Goal: Task Accomplishment & Management: Manage account settings

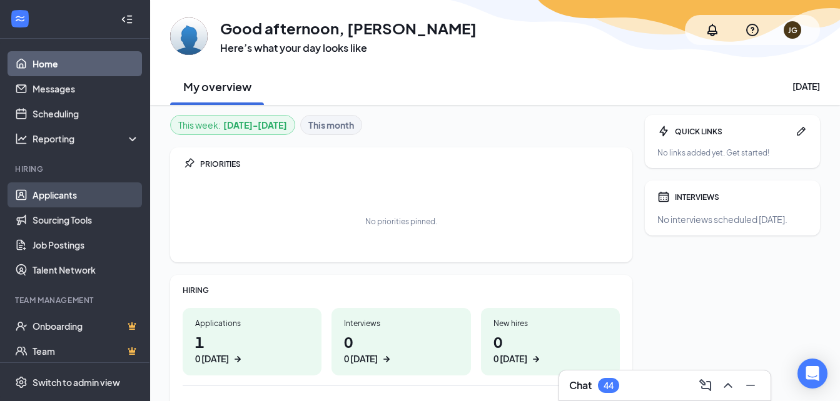
click at [48, 197] on link "Applicants" at bounding box center [86, 195] width 107 height 25
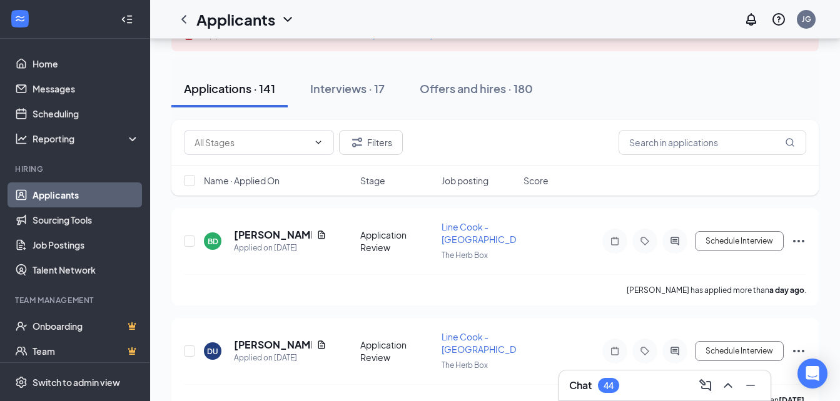
scroll to position [95, 0]
click at [455, 223] on span "Line Cook - [GEOGRAPHIC_DATA]" at bounding box center [486, 232] width 91 height 24
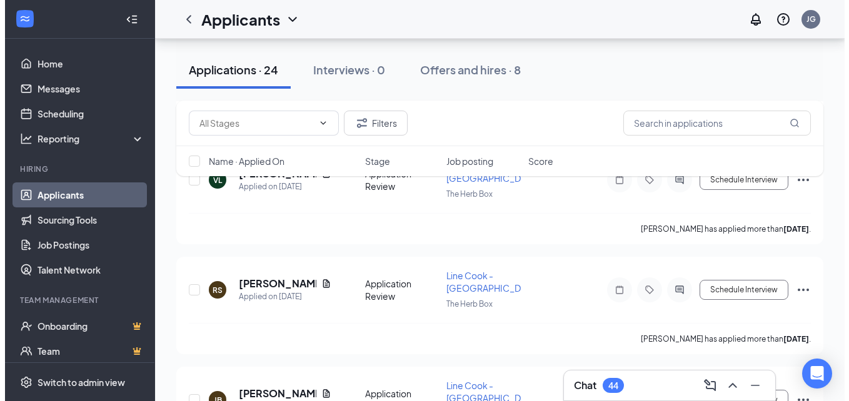
scroll to position [529, 0]
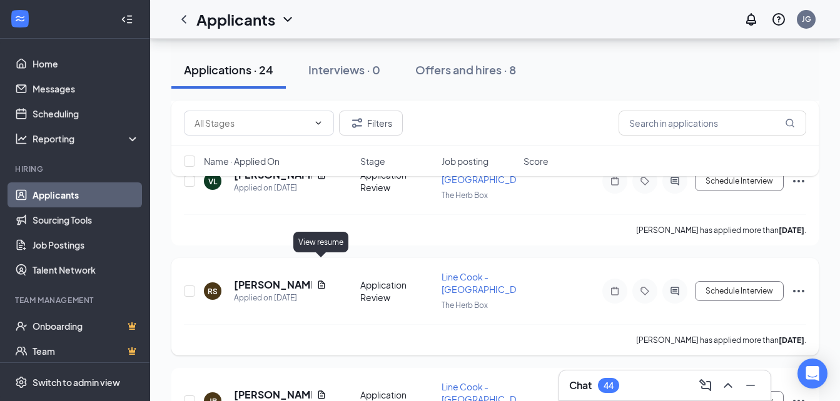
click at [320, 281] on icon "Document" at bounding box center [321, 285] width 7 height 8
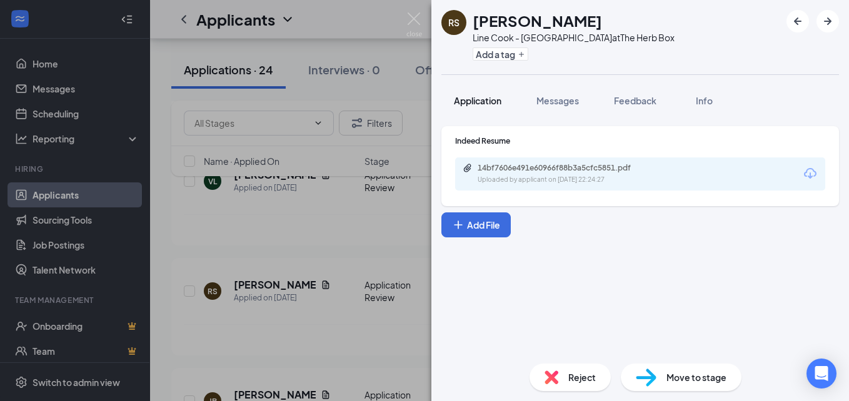
click at [489, 99] on span "Application" at bounding box center [478, 100] width 48 height 11
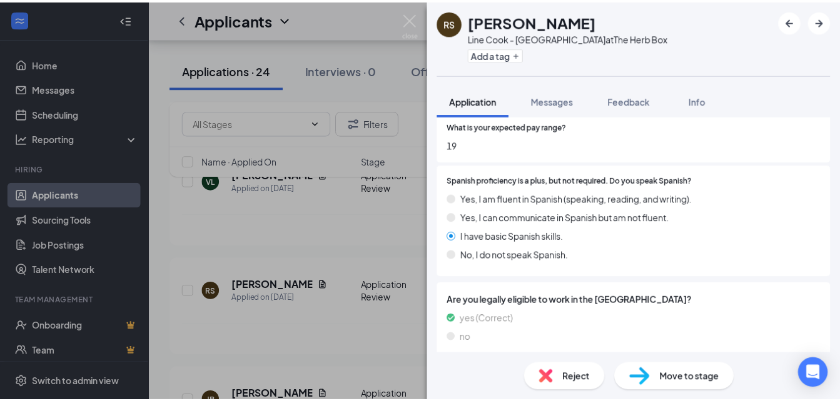
scroll to position [855, 0]
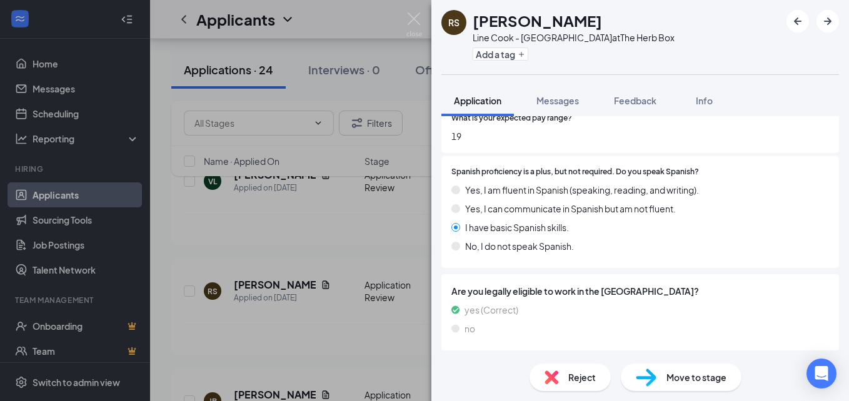
click at [379, 324] on div "RS [PERSON_NAME] Line Cook - 5th Ave at The Herb Box Add a tag Application Mess…" at bounding box center [424, 200] width 849 height 401
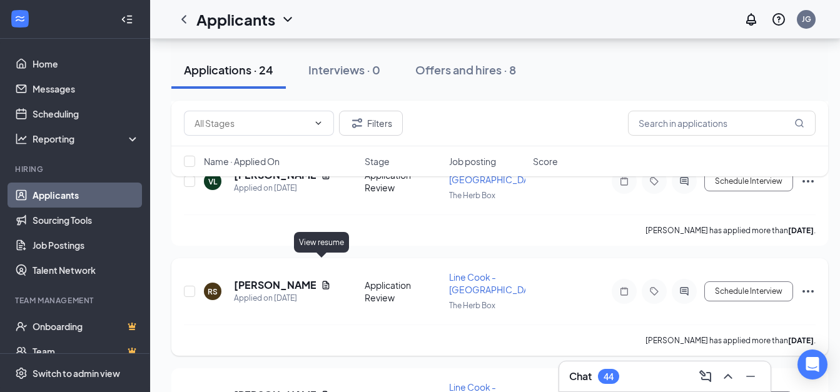
click at [321, 280] on icon "Document" at bounding box center [326, 285] width 10 height 10
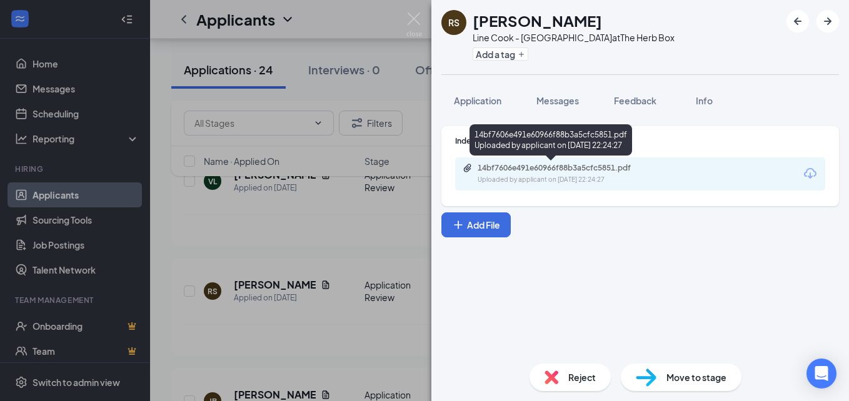
click at [522, 178] on div "Uploaded by applicant on [DATE] 22:24:27" at bounding box center [572, 180] width 188 height 10
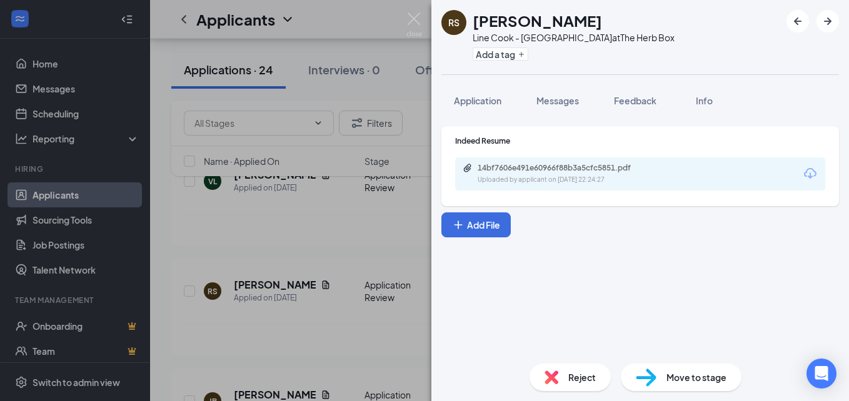
click at [552, 380] on img at bounding box center [552, 378] width 14 height 14
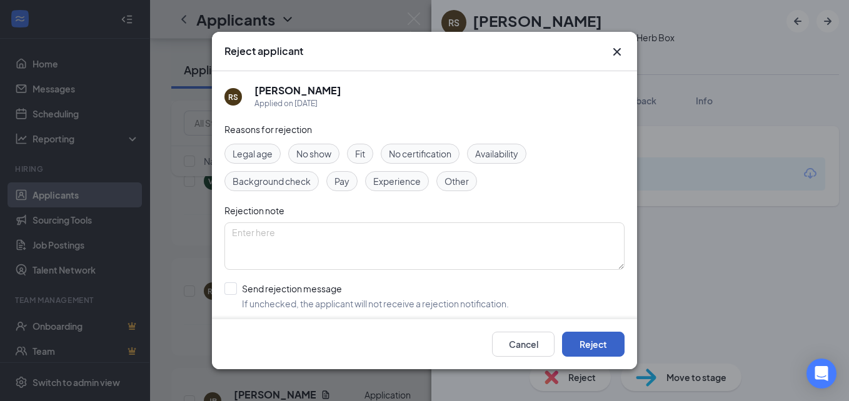
click at [586, 340] on button "Reject" at bounding box center [593, 344] width 63 height 25
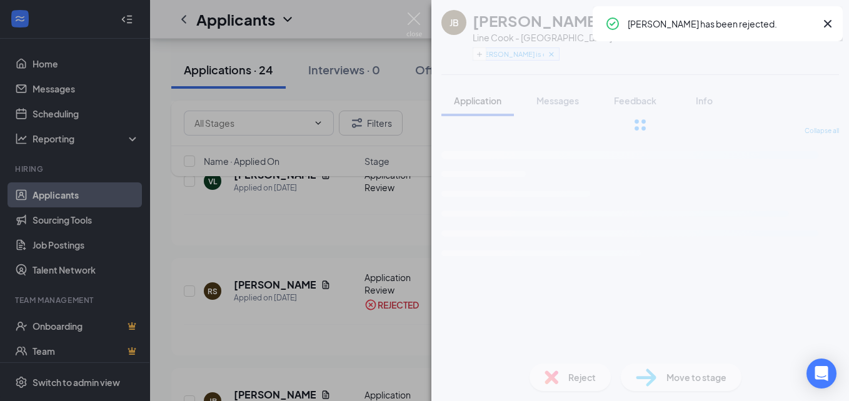
click at [263, 19] on div "[PERSON_NAME] Line Cook - 5th Ave at The Herb Box [PERSON_NAME] is contacting. …" at bounding box center [424, 200] width 849 height 401
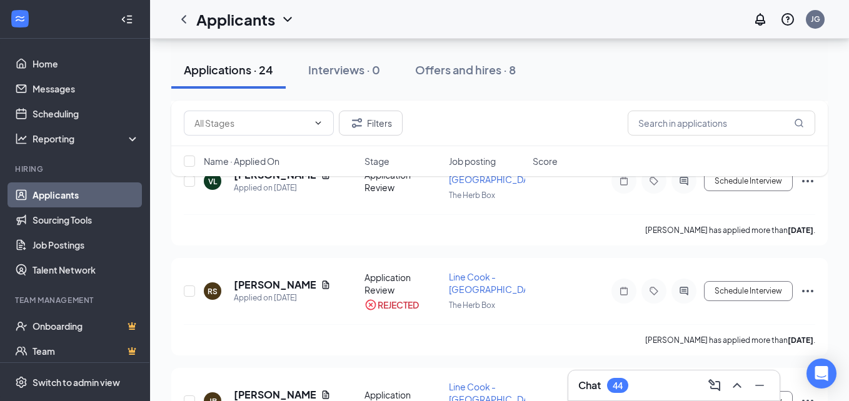
click at [386, 16] on div "Applicants JG" at bounding box center [499, 19] width 699 height 39
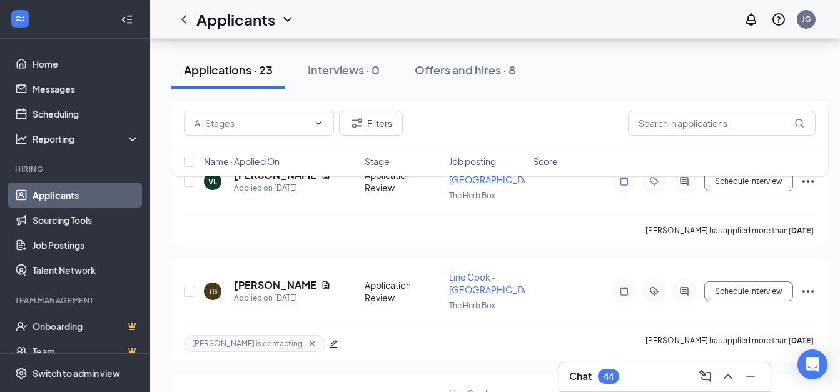
click at [285, 18] on icon "ChevronDown" at bounding box center [287, 19] width 8 height 5
click at [261, 54] on link "Applicants" at bounding box center [246, 47] width 84 height 13
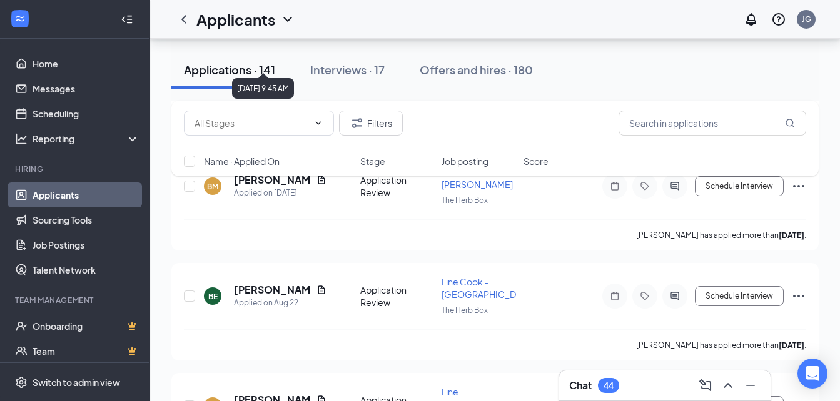
scroll to position [589, 0]
click at [315, 116] on span at bounding box center [259, 123] width 150 height 25
click at [294, 96] on div "Applications · 140 Interviews · 17 Offers and hires · 180" at bounding box center [494, 70] width 647 height 63
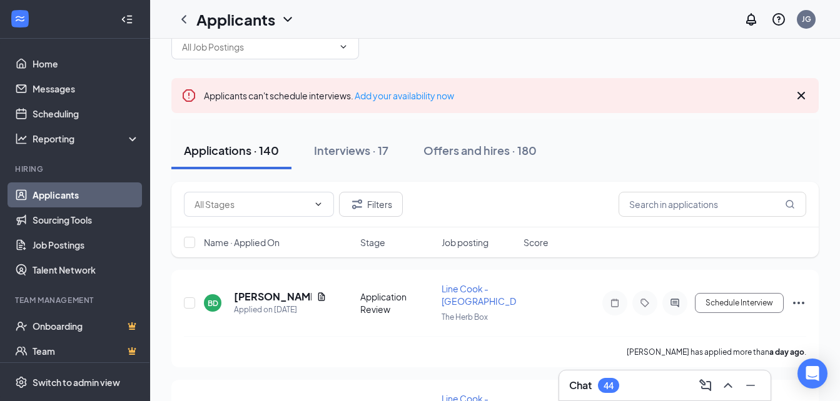
scroll to position [0, 0]
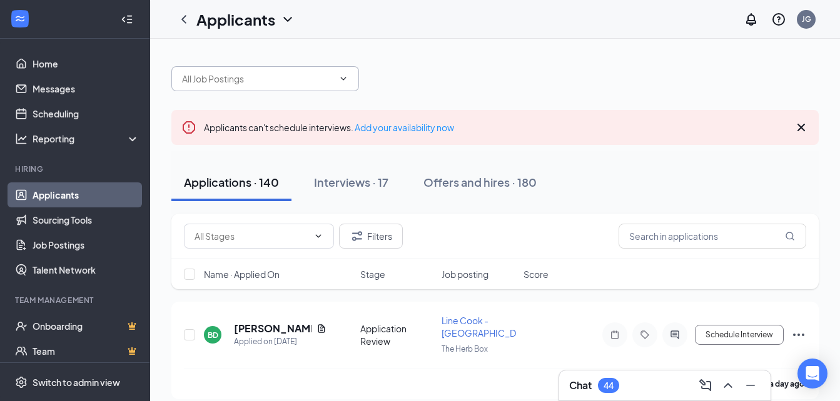
click at [296, 80] on input "text" at bounding box center [257, 79] width 151 height 14
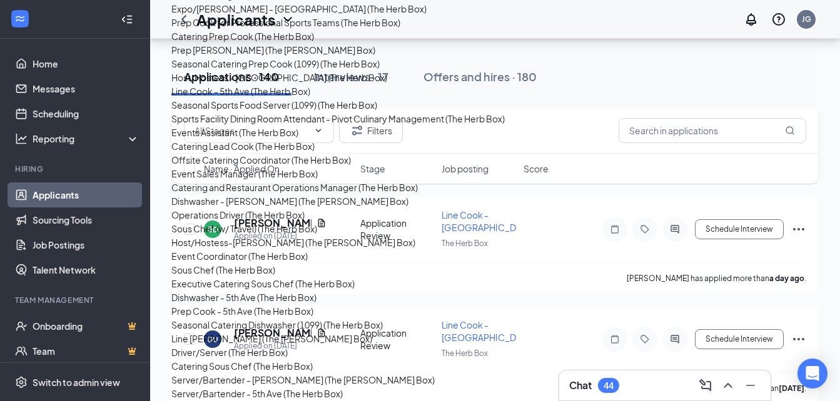
scroll to position [106, 0]
click at [278, 386] on div "Server/Bartender - 5th Ave (The Herb Box)" at bounding box center [256, 393] width 171 height 14
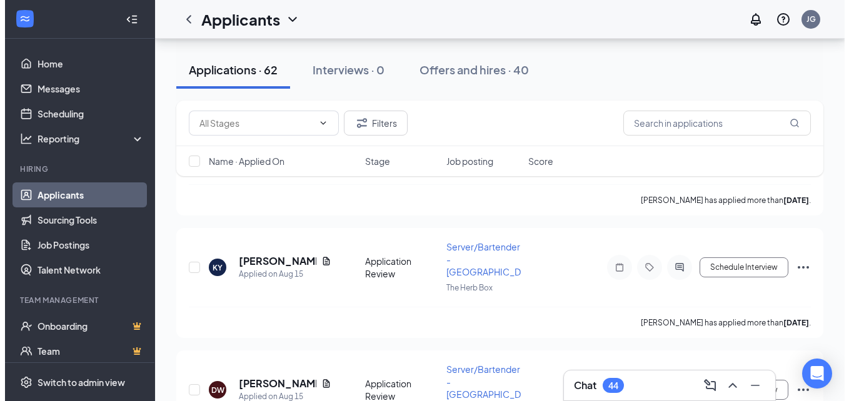
scroll to position [6733, 0]
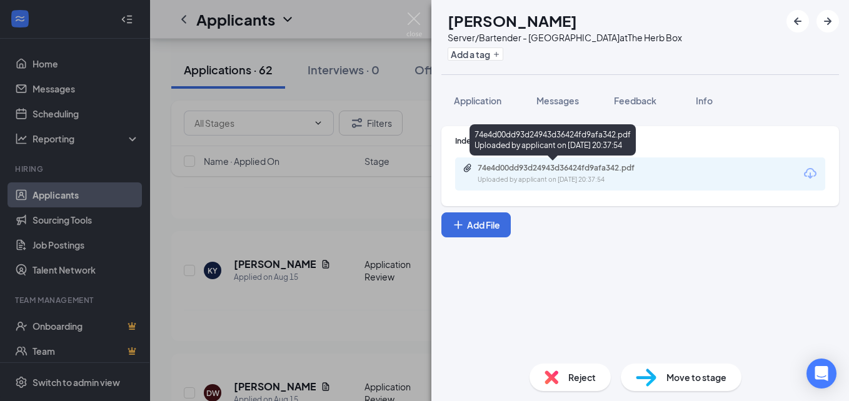
click at [515, 176] on div "Uploaded by applicant on [DATE] 20:37:54" at bounding box center [572, 180] width 188 height 10
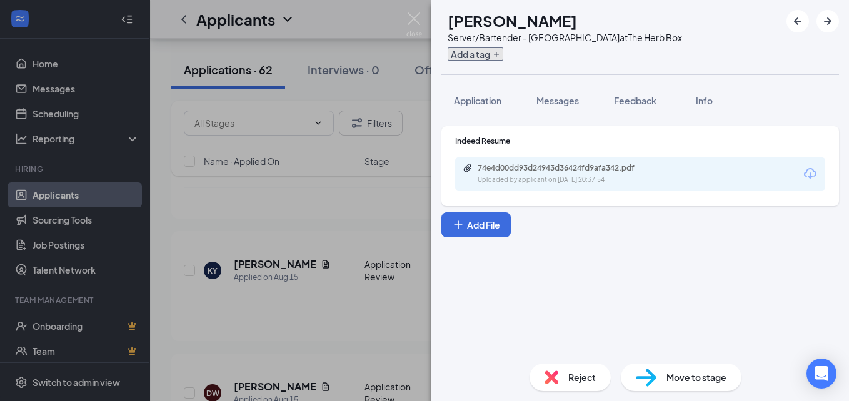
click at [500, 57] on icon "Plus" at bounding box center [497, 55] width 8 height 8
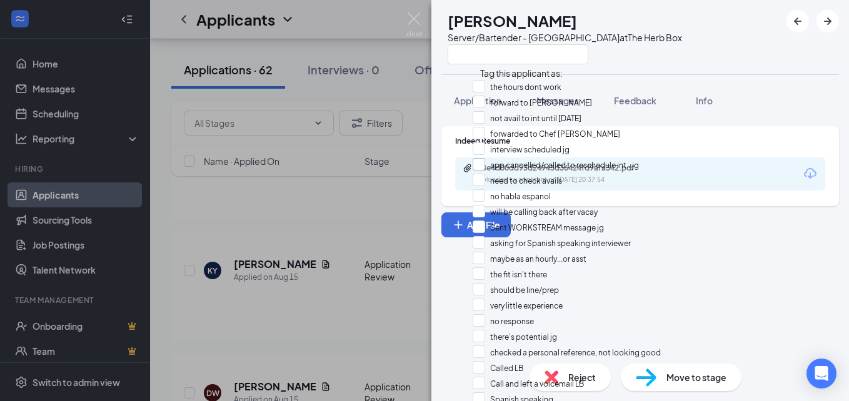
scroll to position [436, 0]
checkbox input "true"
click at [319, 291] on div "[PERSON_NAME] [PERSON_NAME] Server/Bartender - 5th Ave at The Herb Box Applicat…" at bounding box center [424, 200] width 849 height 401
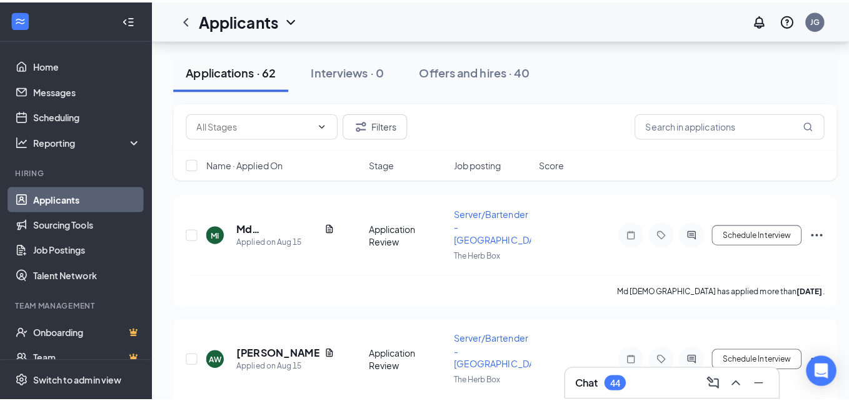
scroll to position [6404, 0]
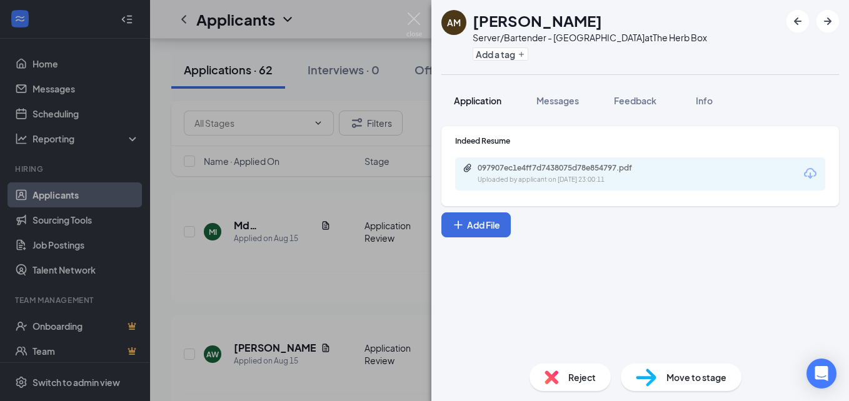
click at [479, 101] on span "Application" at bounding box center [478, 100] width 48 height 11
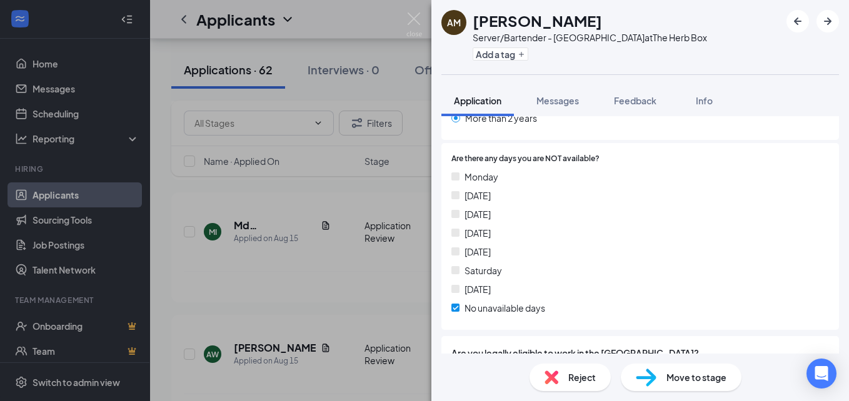
scroll to position [912, 0]
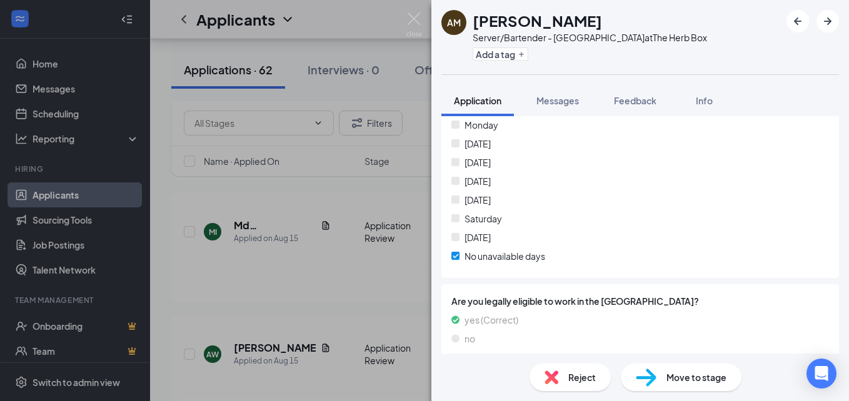
click at [380, 286] on div "AM [PERSON_NAME] Server/Bartender - 5th Ave at The Herb Box Add a tag Applicati…" at bounding box center [424, 200] width 849 height 401
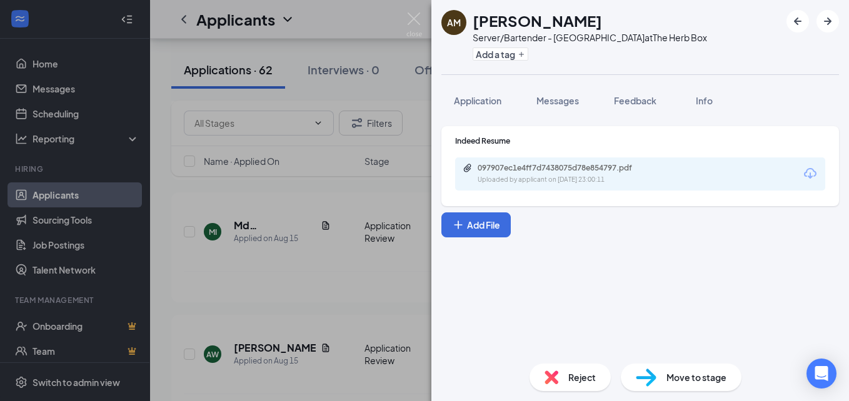
click at [318, 222] on div "AM [PERSON_NAME] Server/Bartender - 5th Ave at The Herb Box Add a tag Applicati…" at bounding box center [424, 200] width 849 height 401
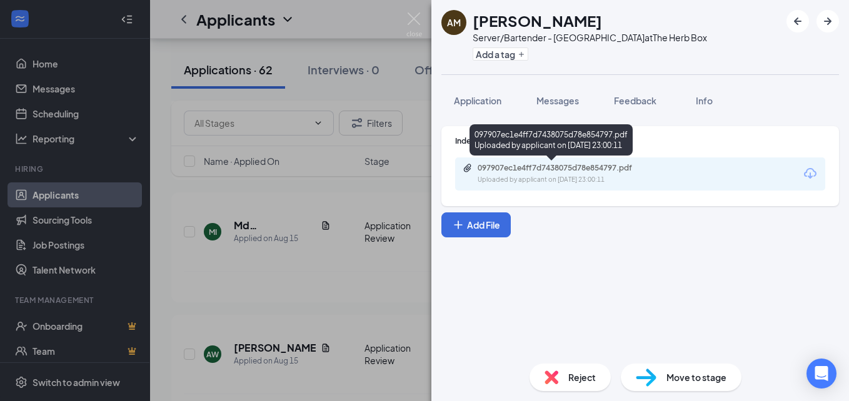
click at [500, 173] on div "097907ec1e4ff7d7438075d78e854797.pdf Uploaded by applicant on [DATE] 23:00:11" at bounding box center [564, 174] width 203 height 22
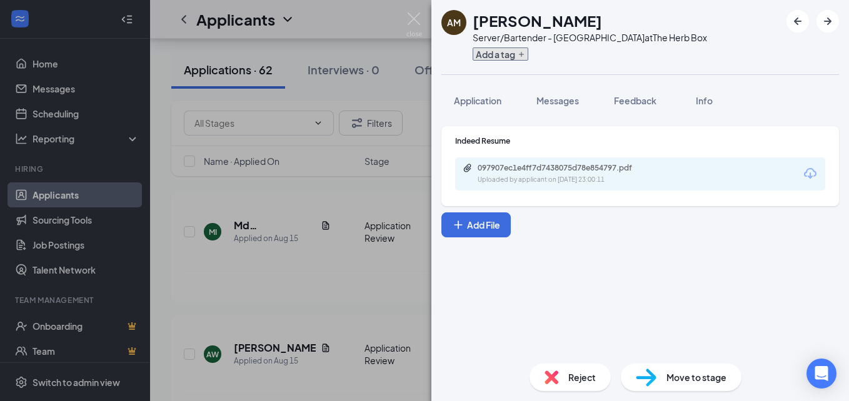
click at [522, 56] on icon "Plus" at bounding box center [521, 54] width 5 height 5
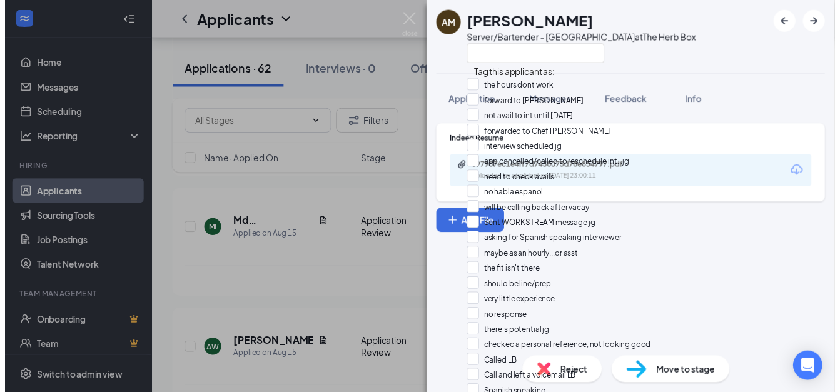
scroll to position [478, 0]
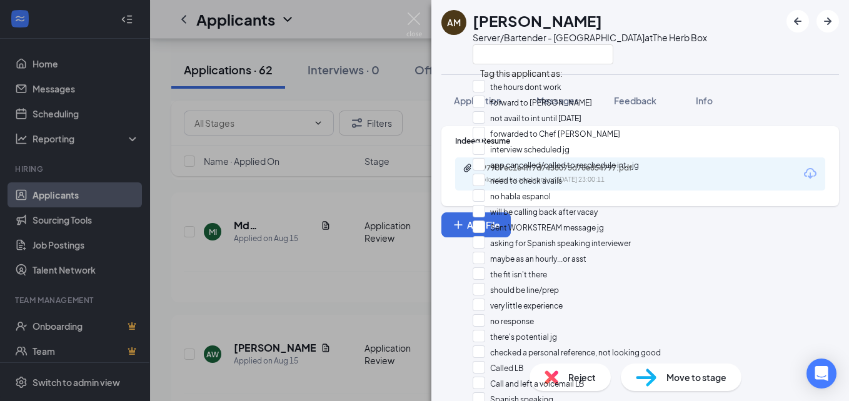
checkbox input "true"
click at [321, 258] on div "AM [PERSON_NAME] Server/Bartender - 5th Ave at The Herb Box Application Message…" at bounding box center [424, 200] width 849 height 401
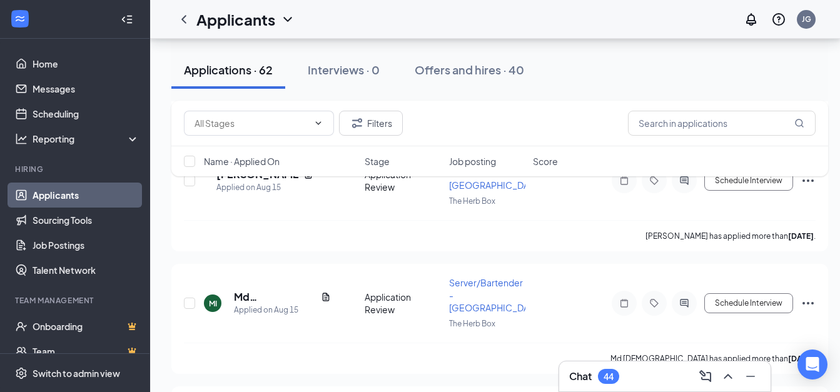
scroll to position [6284, 0]
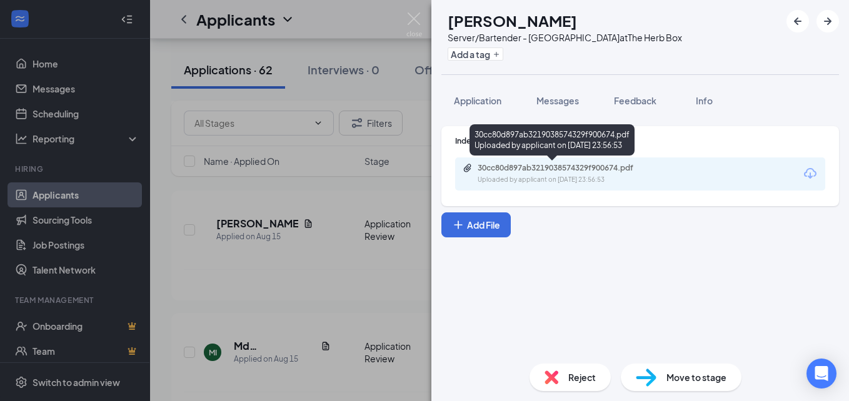
click at [513, 177] on div "Uploaded by applicant on [DATE] 23:56:53" at bounding box center [572, 180] width 188 height 10
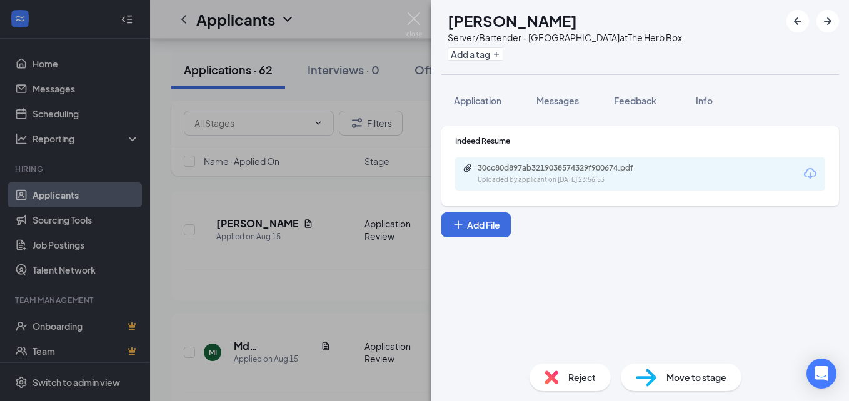
click at [321, 199] on div "LE [PERSON_NAME] Server/Bartender - 5th Ave at The Herb Box Add a tag Applicati…" at bounding box center [424, 200] width 849 height 401
click at [503, 53] on button "Add a tag" at bounding box center [476, 54] width 56 height 13
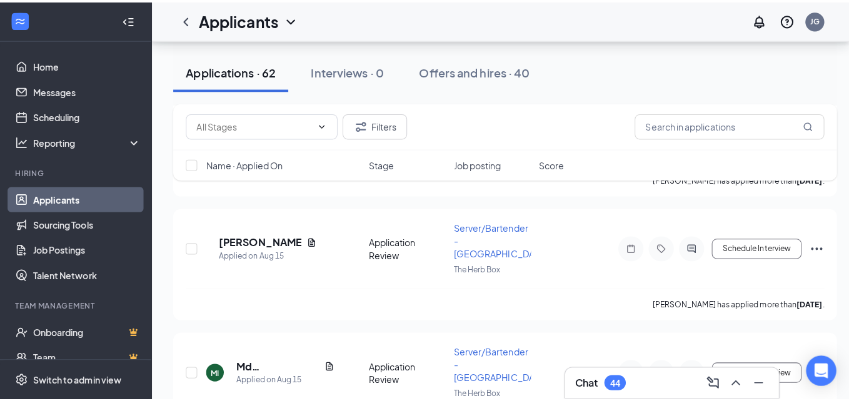
scroll to position [6184, 0]
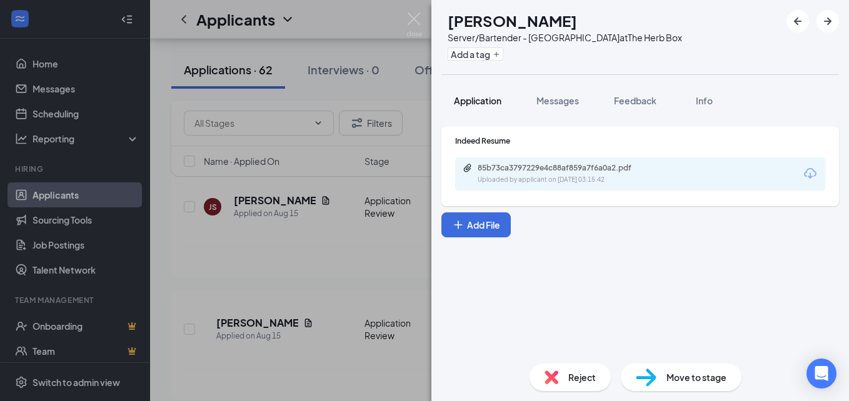
click at [483, 100] on span "Application" at bounding box center [478, 100] width 48 height 11
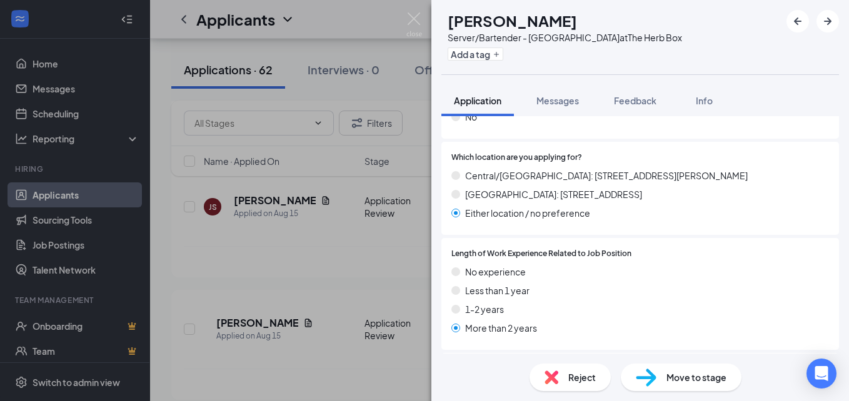
scroll to position [671, 0]
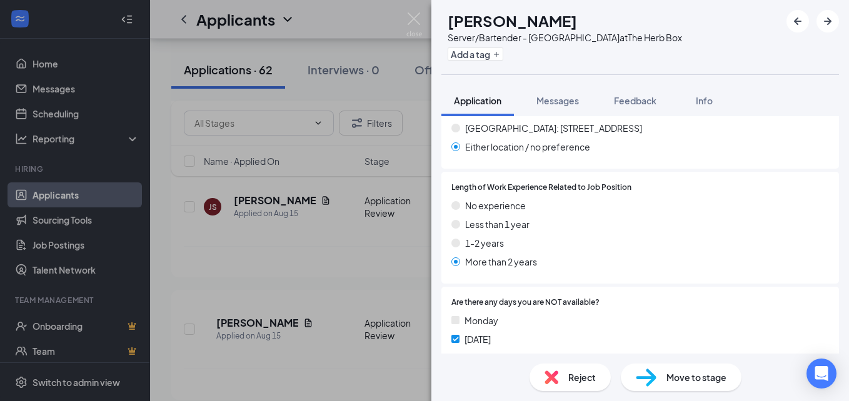
click at [341, 277] on div "DW [PERSON_NAME] Server/Bartender - 5th Ave at The Herb Box Add a tag Applicati…" at bounding box center [424, 200] width 849 height 401
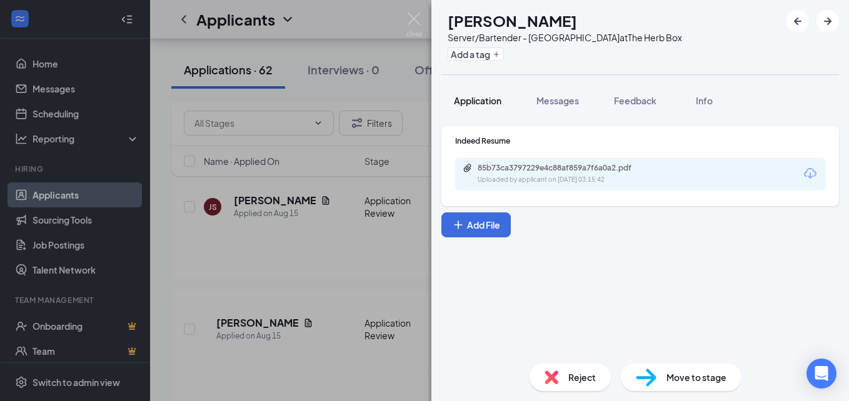
click at [479, 99] on span "Application" at bounding box center [478, 100] width 48 height 11
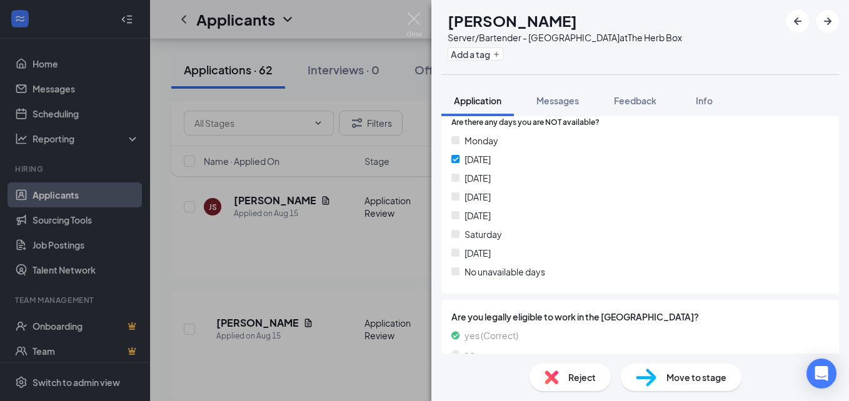
scroll to position [877, 0]
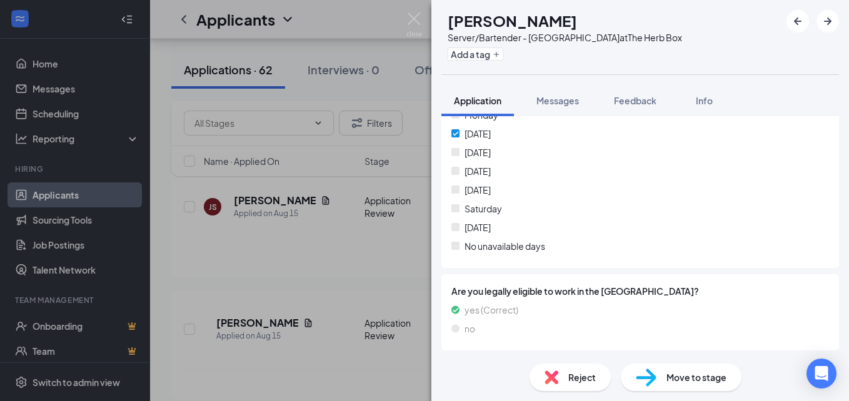
click at [403, 381] on div "DW [PERSON_NAME] Server/Bartender - 5th Ave at The Herb Box Add a tag Applicati…" at bounding box center [424, 200] width 849 height 401
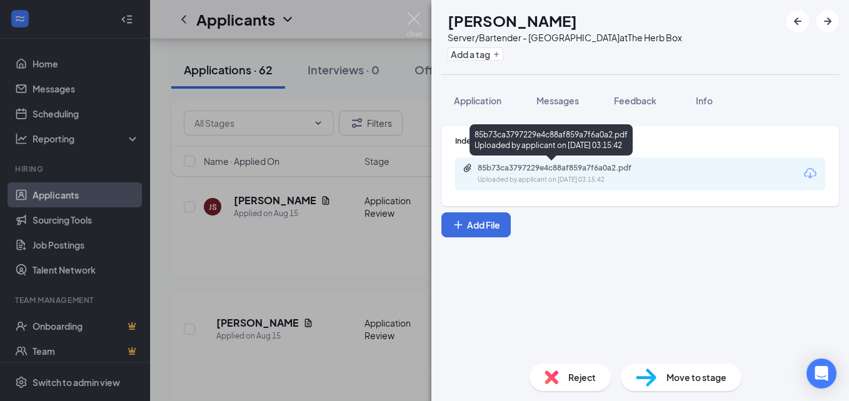
click at [516, 174] on div "85b73ca3797229e4c88af859a7f6a0a2.pdf Uploaded by applicant on [DATE] 03:15:42" at bounding box center [564, 174] width 203 height 22
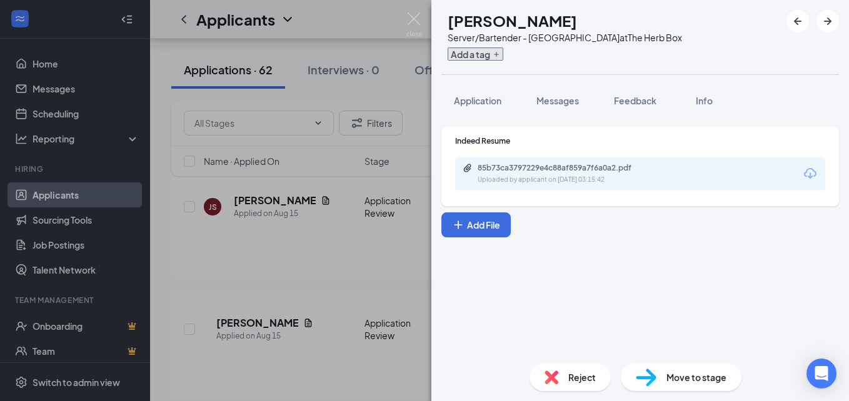
click at [500, 55] on icon "Plus" at bounding box center [497, 55] width 8 height 8
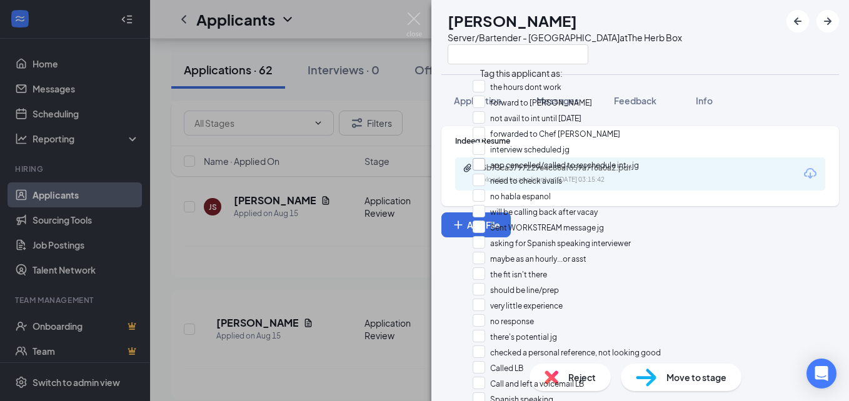
scroll to position [416, 0]
checkbox input "true"
click at [376, 198] on div "DW [PERSON_NAME] Server/Bartender - 5th Ave at The Herb Box Application Message…" at bounding box center [424, 200] width 849 height 401
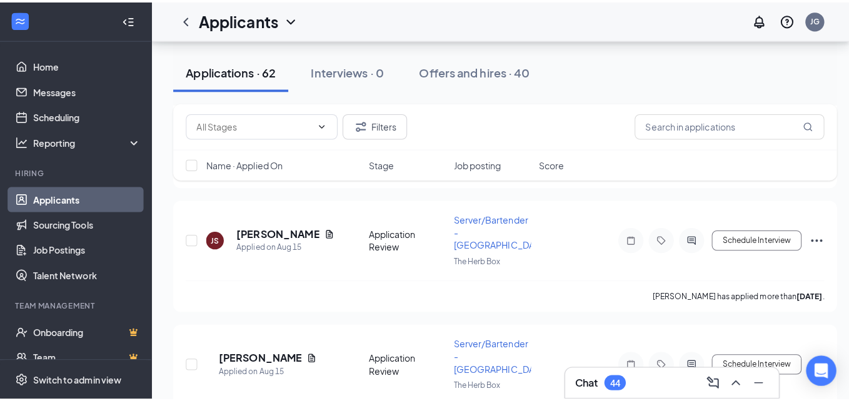
scroll to position [6062, 0]
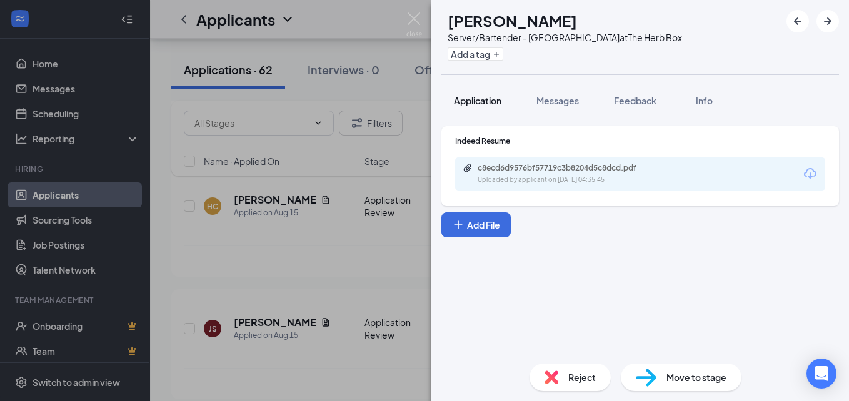
click at [490, 99] on span "Application" at bounding box center [478, 100] width 48 height 11
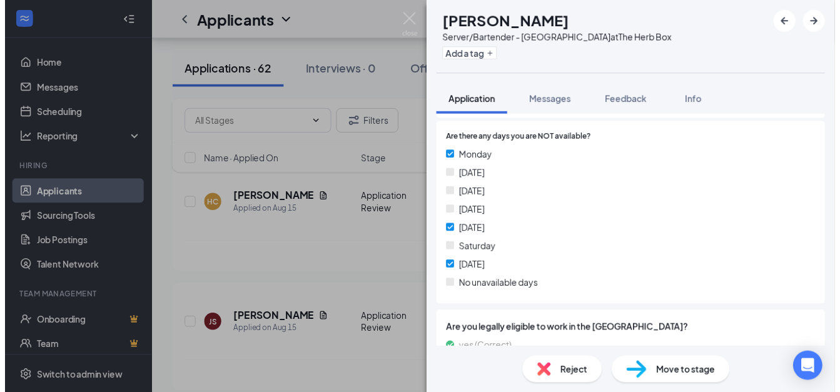
scroll to position [833, 0]
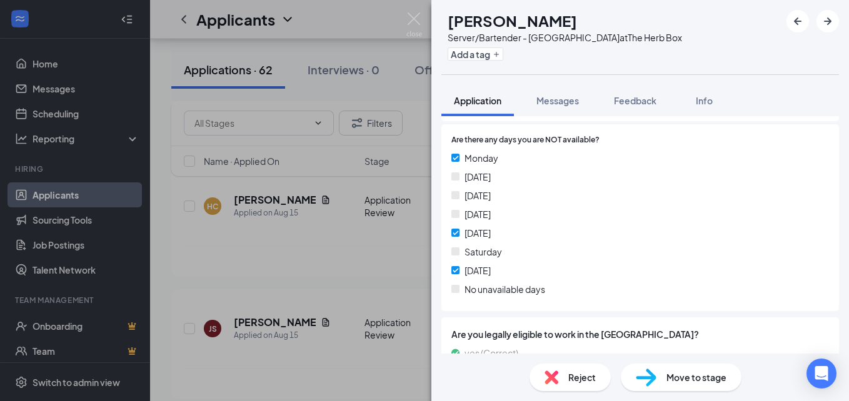
click at [551, 375] on img at bounding box center [552, 378] width 14 height 14
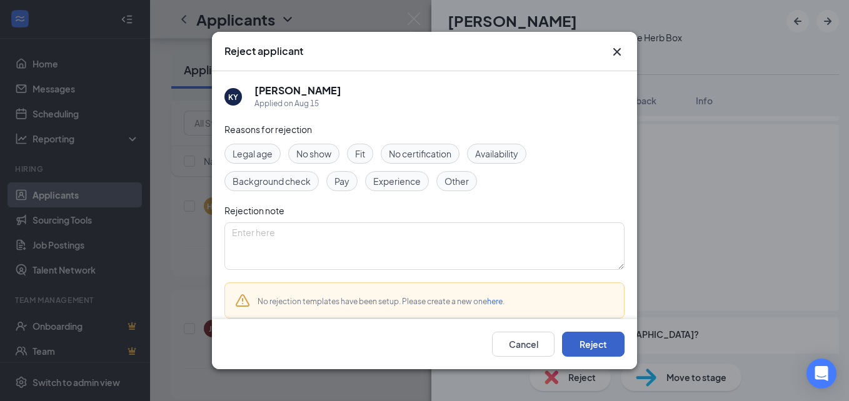
click at [593, 342] on button "Reject" at bounding box center [593, 344] width 63 height 25
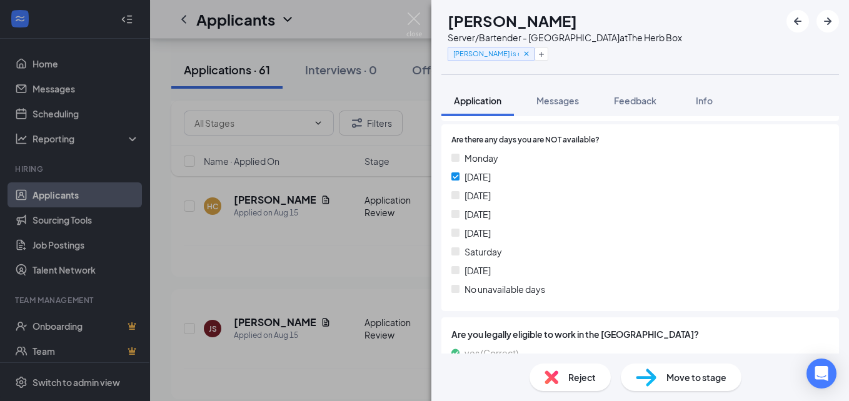
click at [372, 288] on div "DW [PERSON_NAME] Server/Bartender - 5th Ave at The Herb Box [PERSON_NAME] is co…" at bounding box center [424, 200] width 849 height 401
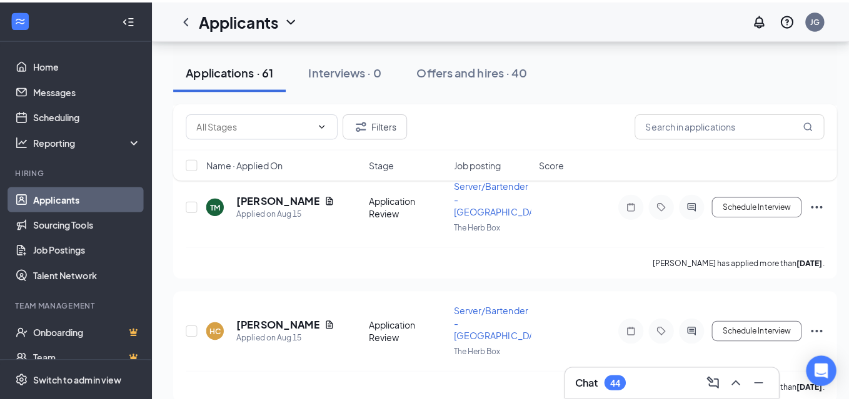
scroll to position [5941, 0]
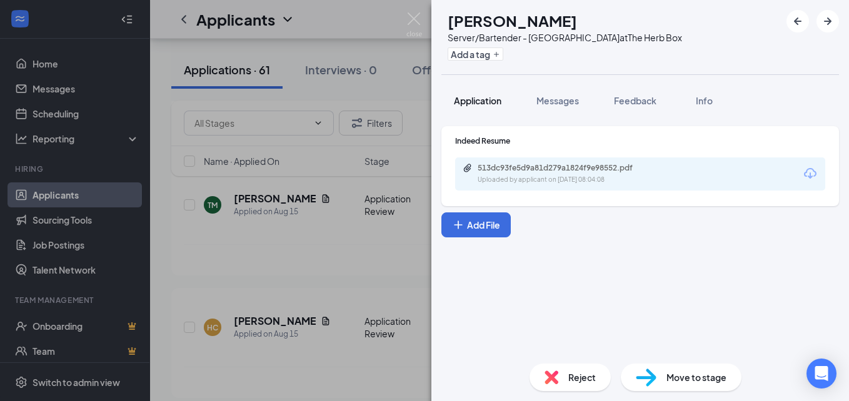
click at [488, 101] on span "Application" at bounding box center [478, 100] width 48 height 11
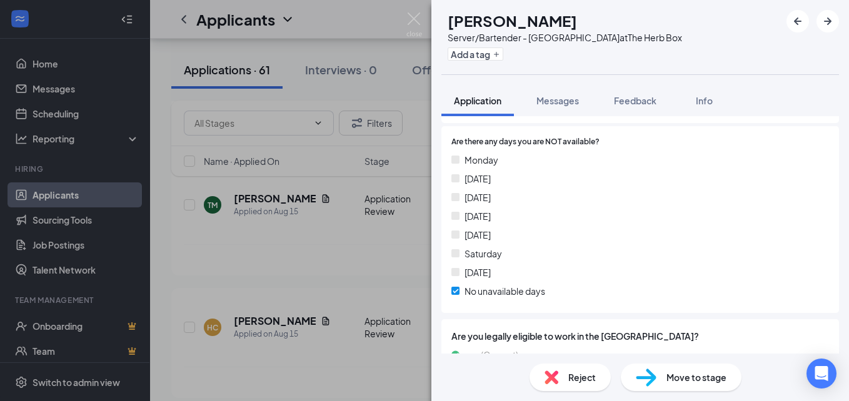
scroll to position [877, 0]
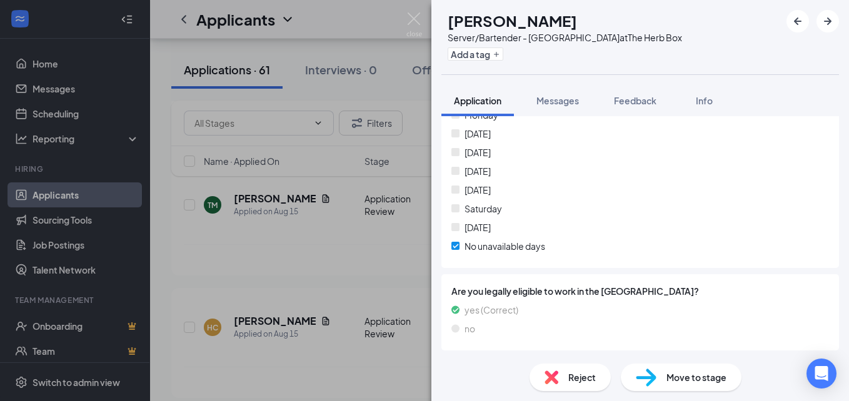
click at [290, 248] on div "[PERSON_NAME] Server/Bartender - 5th Ave at The Herb Box Add a tag Application …" at bounding box center [424, 200] width 849 height 401
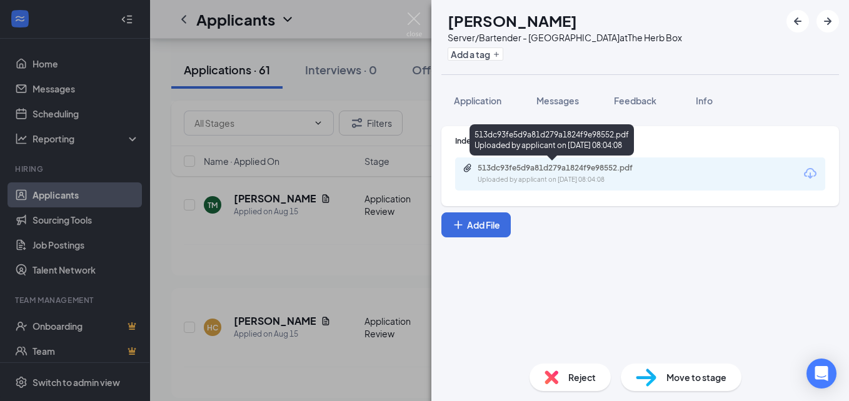
click at [515, 177] on div "Uploaded by applicant on [DATE] 08:04:08" at bounding box center [572, 180] width 188 height 10
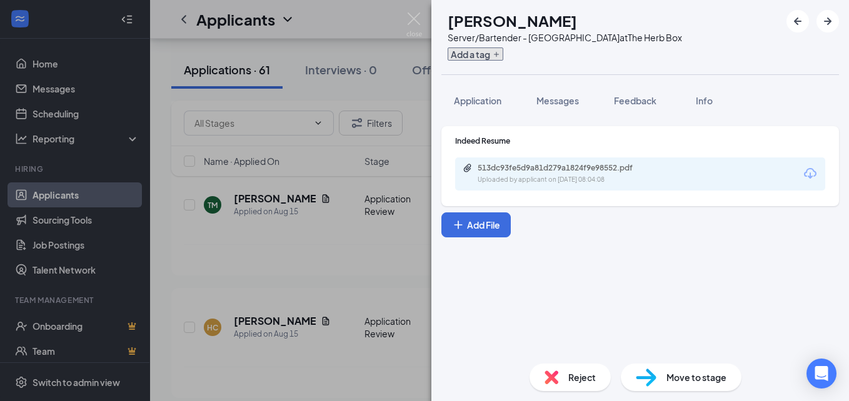
click at [500, 55] on icon "Plus" at bounding box center [497, 55] width 8 height 8
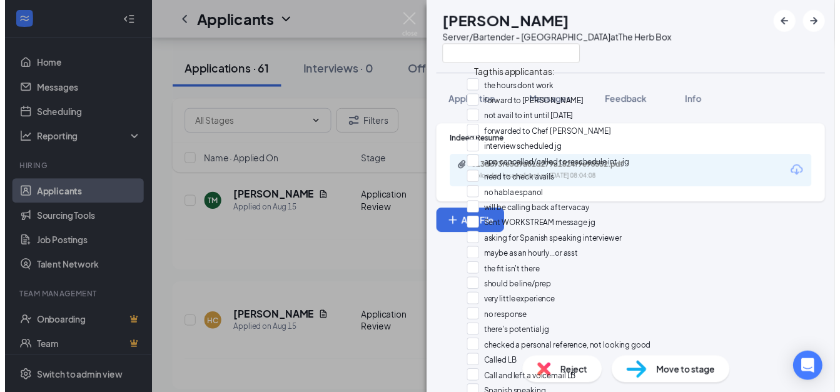
scroll to position [384, 0]
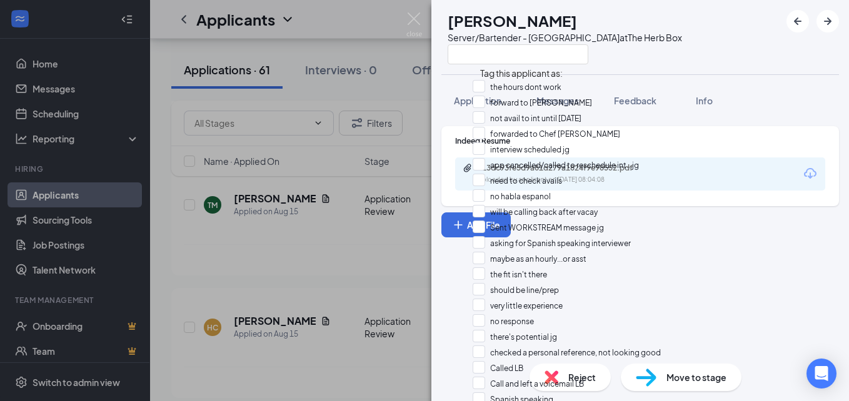
checkbox input "true"
click at [345, 226] on div "[PERSON_NAME] Server/Bartender - 5th Ave at The Herb Box Application Messages F…" at bounding box center [424, 200] width 849 height 401
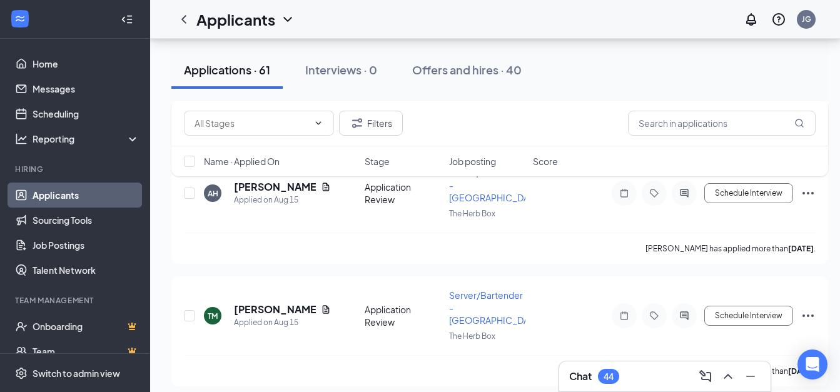
scroll to position [5830, 0]
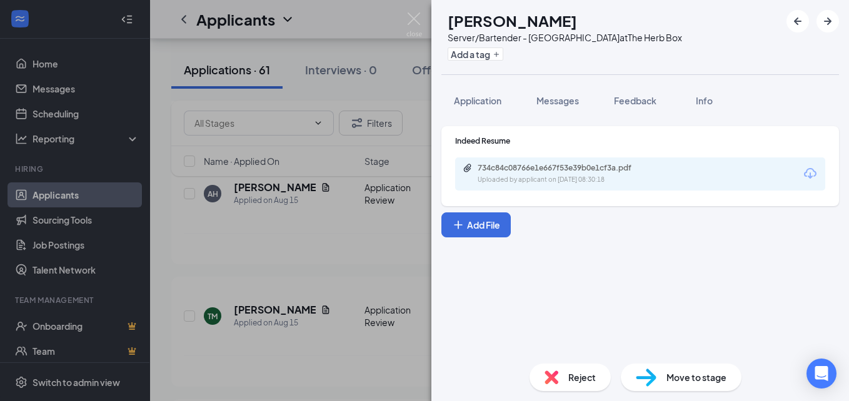
click at [326, 249] on div "AW [PERSON_NAME] Server/Bartender - 5th Ave at The Herb Box Add a tag Applicati…" at bounding box center [424, 200] width 849 height 401
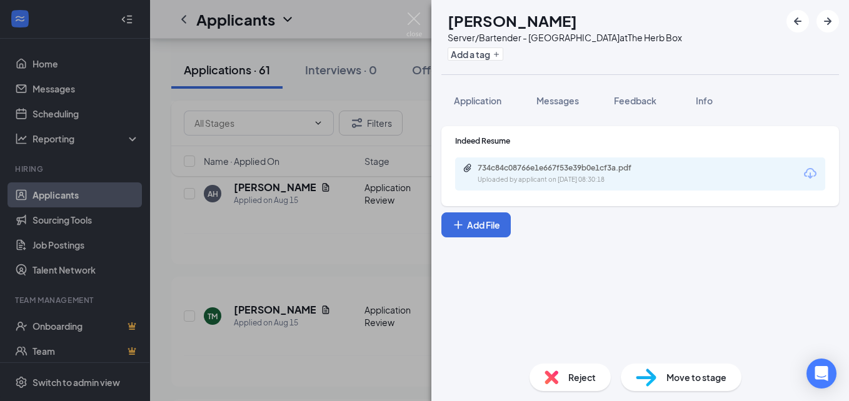
click at [281, 211] on div "AW [PERSON_NAME] Server/Bartender - 5th Ave at The Herb Box Add a tag Applicati…" at bounding box center [424, 200] width 849 height 401
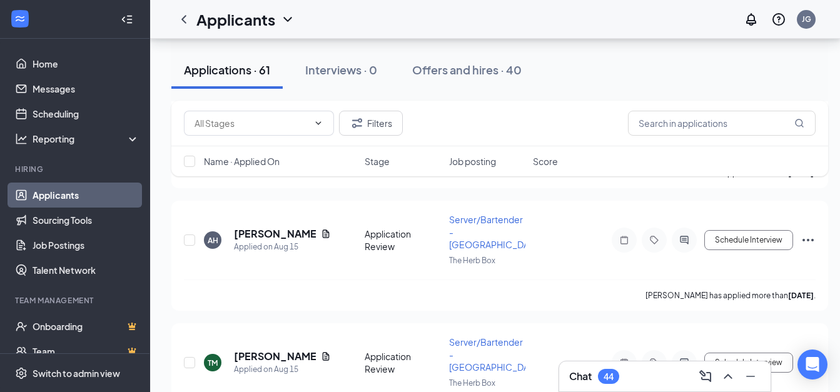
scroll to position [5743, 0]
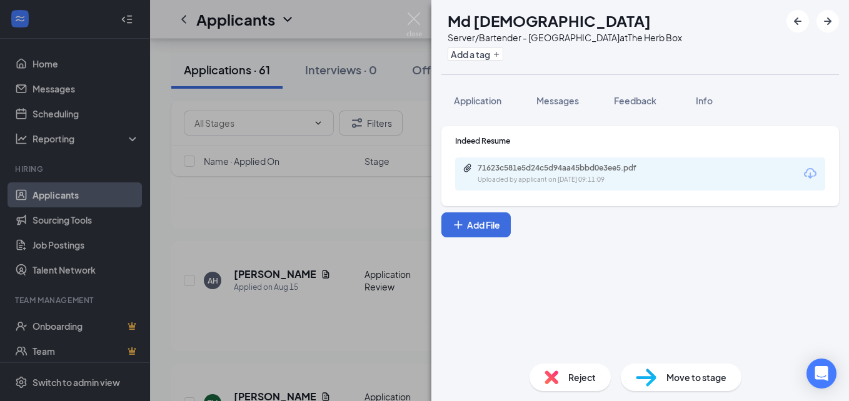
click at [288, 221] on div "MI Md [DEMOGRAPHIC_DATA] Server/Bartender - 5th Ave at The Herb Box Add a tag A…" at bounding box center [424, 200] width 849 height 401
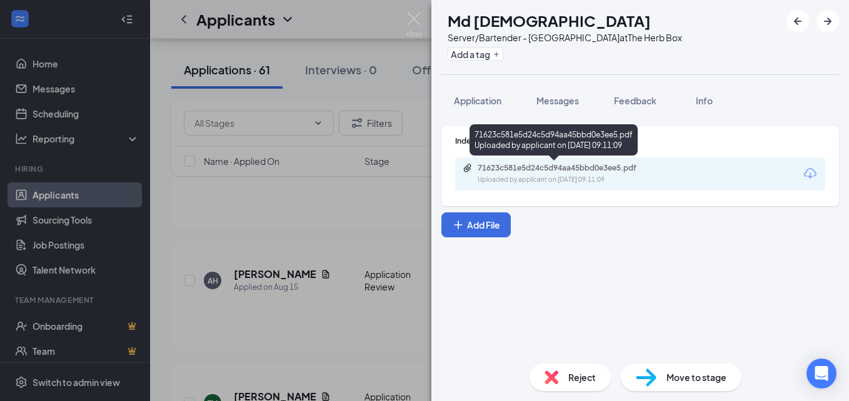
click at [537, 176] on div "Uploaded by applicant on [DATE] 09:11:09" at bounding box center [572, 180] width 188 height 10
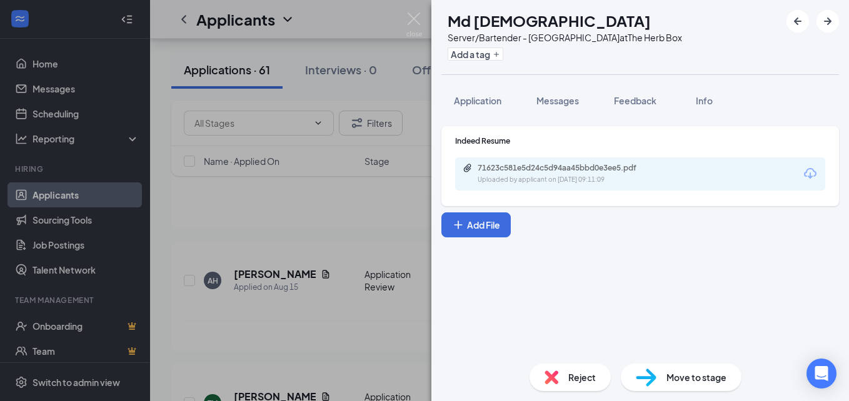
click at [345, 194] on div "MI Md [DEMOGRAPHIC_DATA] Server/Bartender - 5th Ave at The Herb Box Add a tag A…" at bounding box center [424, 200] width 849 height 401
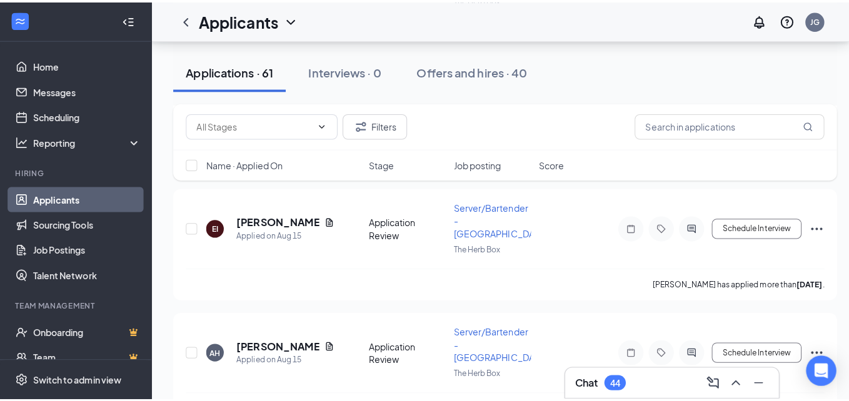
scroll to position [5645, 0]
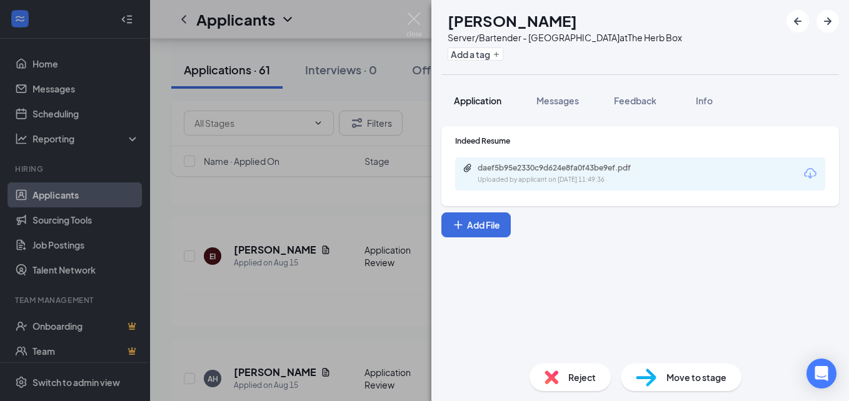
click at [483, 100] on span "Application" at bounding box center [478, 100] width 48 height 11
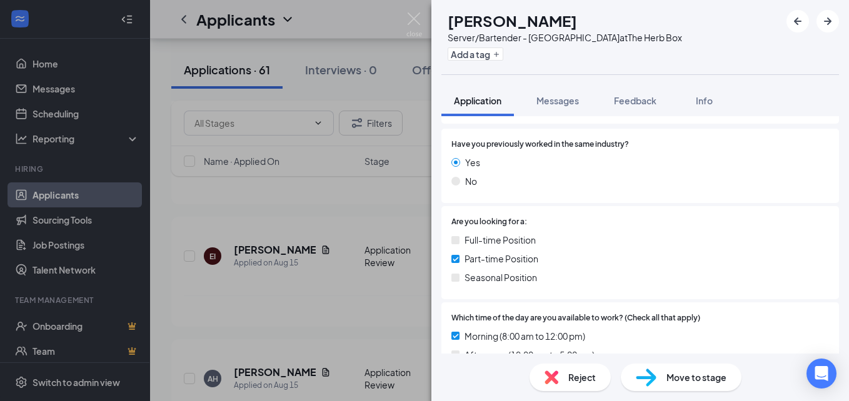
scroll to position [141, 0]
